Goal: Task Accomplishment & Management: Complete application form

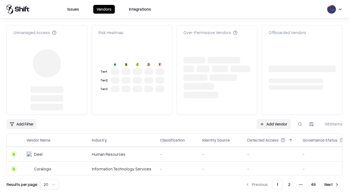
click at [273, 119] on link "Add Vendor" at bounding box center [273, 124] width 34 height 10
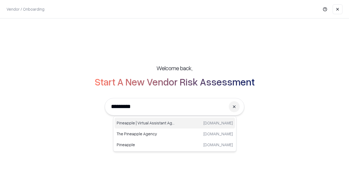
click at [175, 123] on div "Pineapple | Virtual Assistant Agency trypineapple.com" at bounding box center [174, 123] width 120 height 11
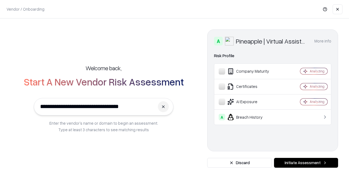
type input "**********"
click at [306, 163] on button "Initiate Assessment" at bounding box center [306, 163] width 64 height 10
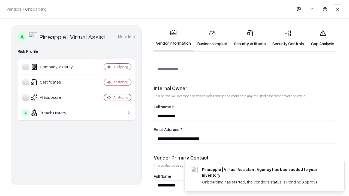
scroll to position [282, 0]
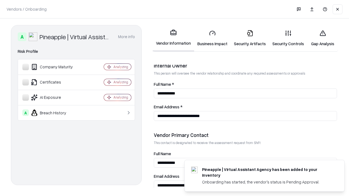
click at [212, 38] on link "Business Impact" at bounding box center [212, 38] width 37 height 25
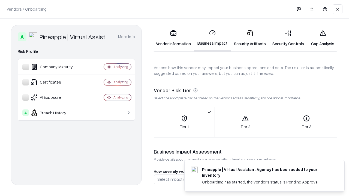
click at [250, 38] on link "Security Artifacts" at bounding box center [250, 38] width 38 height 25
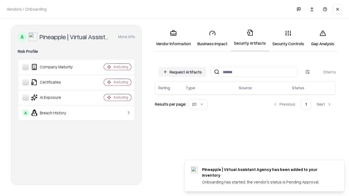
click at [182, 72] on button "Request Artifacts" at bounding box center [182, 72] width 47 height 10
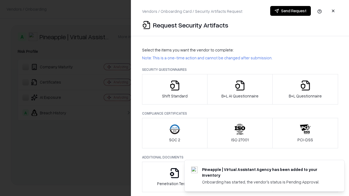
click at [174, 89] on icon "button" at bounding box center [174, 85] width 11 height 11
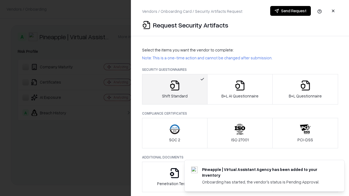
click at [290, 11] on button "Send Request" at bounding box center [290, 11] width 41 height 10
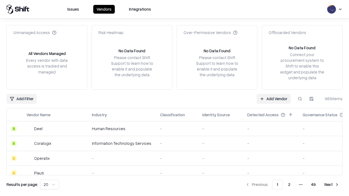
click at [300, 99] on button at bounding box center [300, 99] width 10 height 10
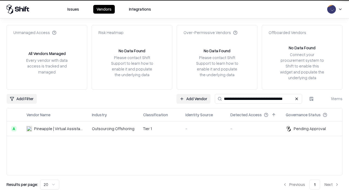
type input "**********"
click at [178, 129] on td "Tier 1" at bounding box center [160, 129] width 42 height 15
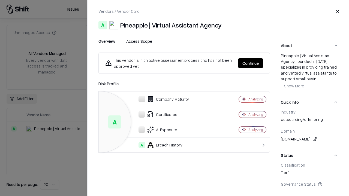
click at [250, 63] on button "Continue" at bounding box center [250, 63] width 25 height 10
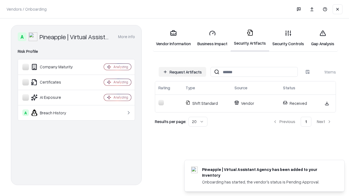
click at [322, 38] on link "Gap Analysis" at bounding box center [322, 38] width 31 height 25
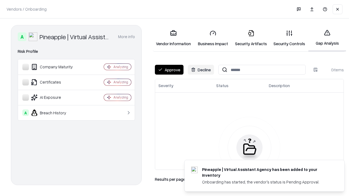
click at [169, 70] on button "Approve" at bounding box center [169, 70] width 29 height 10
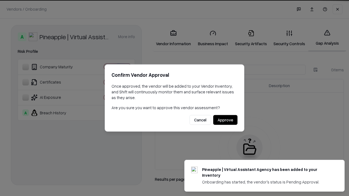
click at [225, 120] on button "Approve" at bounding box center [225, 120] width 24 height 10
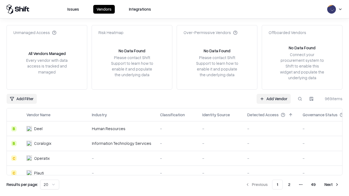
type input "**********"
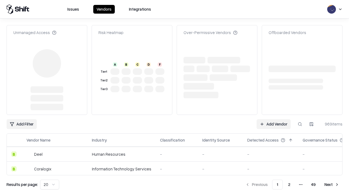
click at [273, 119] on link "Add Vendor" at bounding box center [273, 124] width 34 height 10
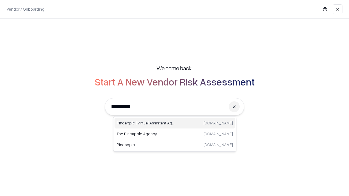
click at [175, 123] on div "Pineapple | Virtual Assistant Agency trypineapple.com" at bounding box center [174, 123] width 120 height 11
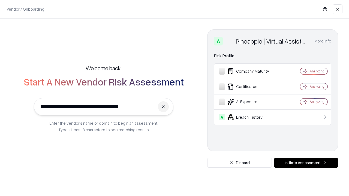
type input "**********"
click at [306, 163] on button "Initiate Assessment" at bounding box center [306, 163] width 64 height 10
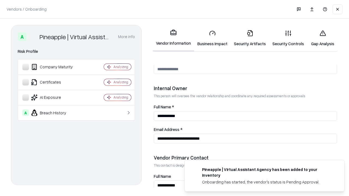
scroll to position [282, 0]
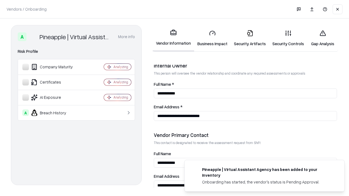
click at [322, 38] on link "Gap Analysis" at bounding box center [322, 38] width 31 height 25
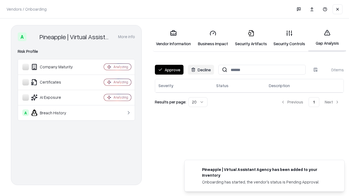
click at [169, 70] on button "Approve" at bounding box center [169, 70] width 29 height 10
